Goal: Task Accomplishment & Management: Use online tool/utility

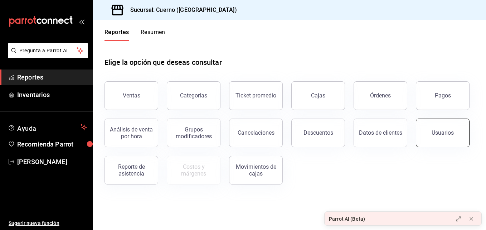
click at [439, 137] on button "Usuarios" at bounding box center [443, 132] width 54 height 29
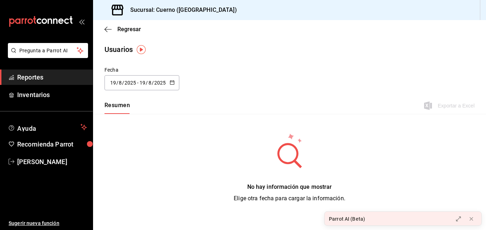
click at [177, 85] on div "[DATE] [DATE] - [DATE] [DATE]" at bounding box center [141, 82] width 75 height 15
click at [142, 48] on img "button" at bounding box center [141, 49] width 9 height 9
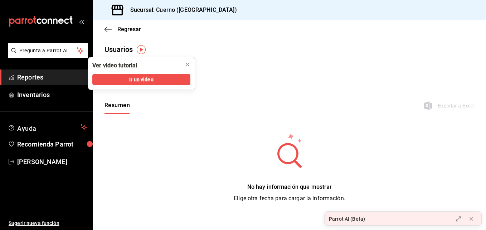
click at [142, 48] on img "button" at bounding box center [141, 49] width 9 height 9
click at [206, 112] on div "Resumen Exportar a Excel" at bounding box center [289, 106] width 393 height 15
